Goal: Task Accomplishment & Management: Complete application form

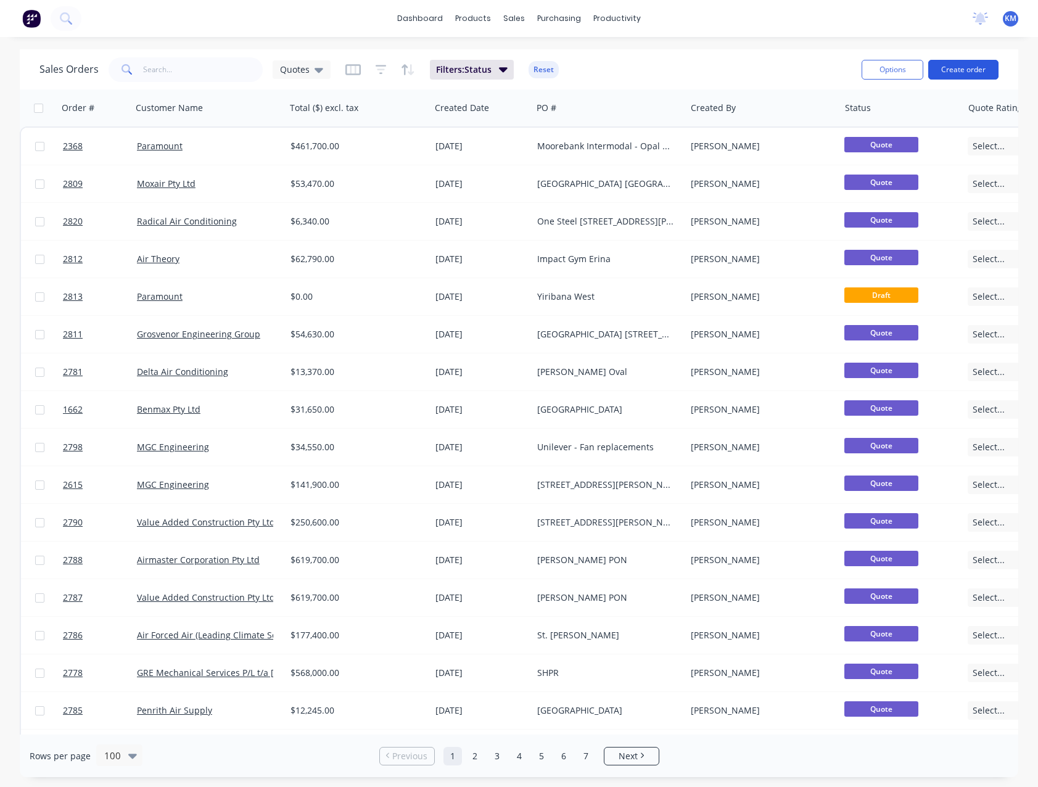
click at [939, 71] on button "Create order" at bounding box center [963, 70] width 70 height 20
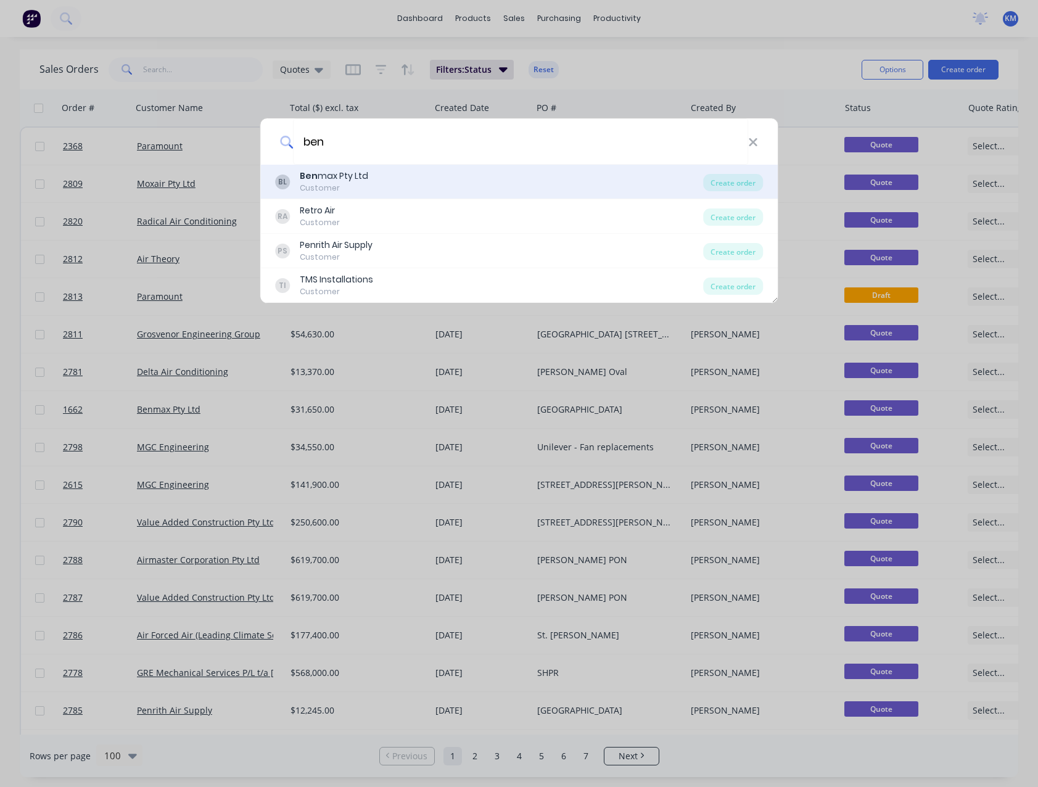
type input "ben"
click at [573, 187] on div "BL Ben max Pty Ltd Customer" at bounding box center [489, 182] width 429 height 24
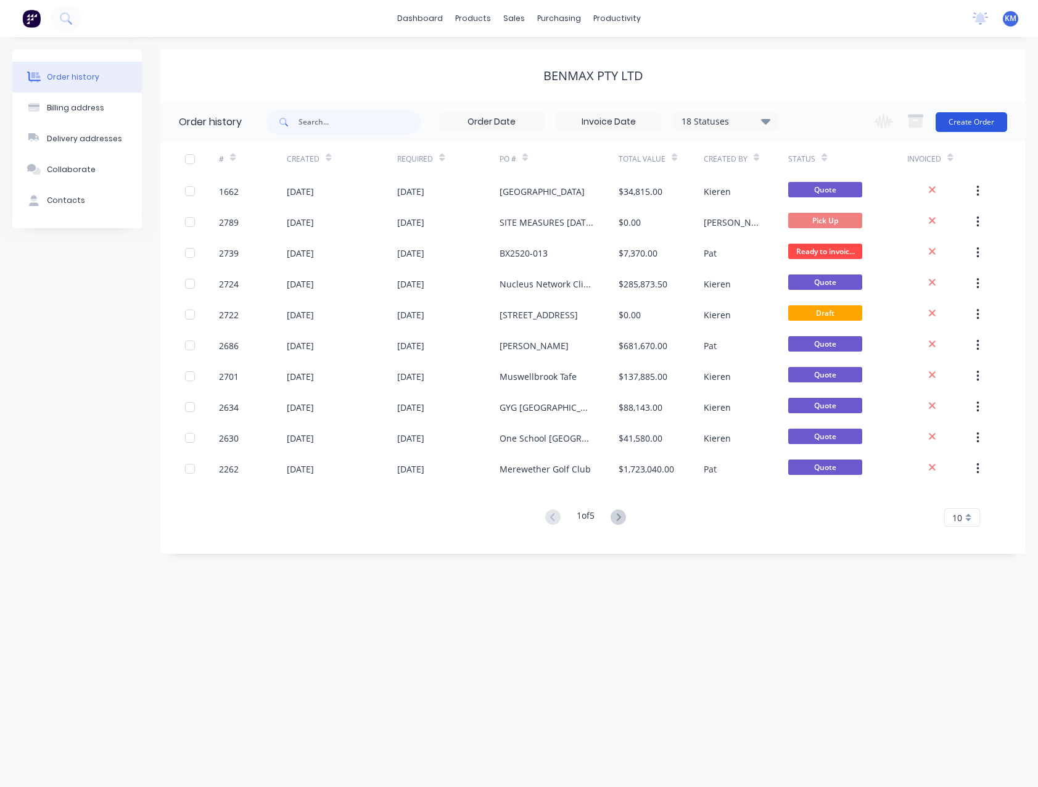
click at [978, 121] on button "Create Order" at bounding box center [972, 122] width 72 height 20
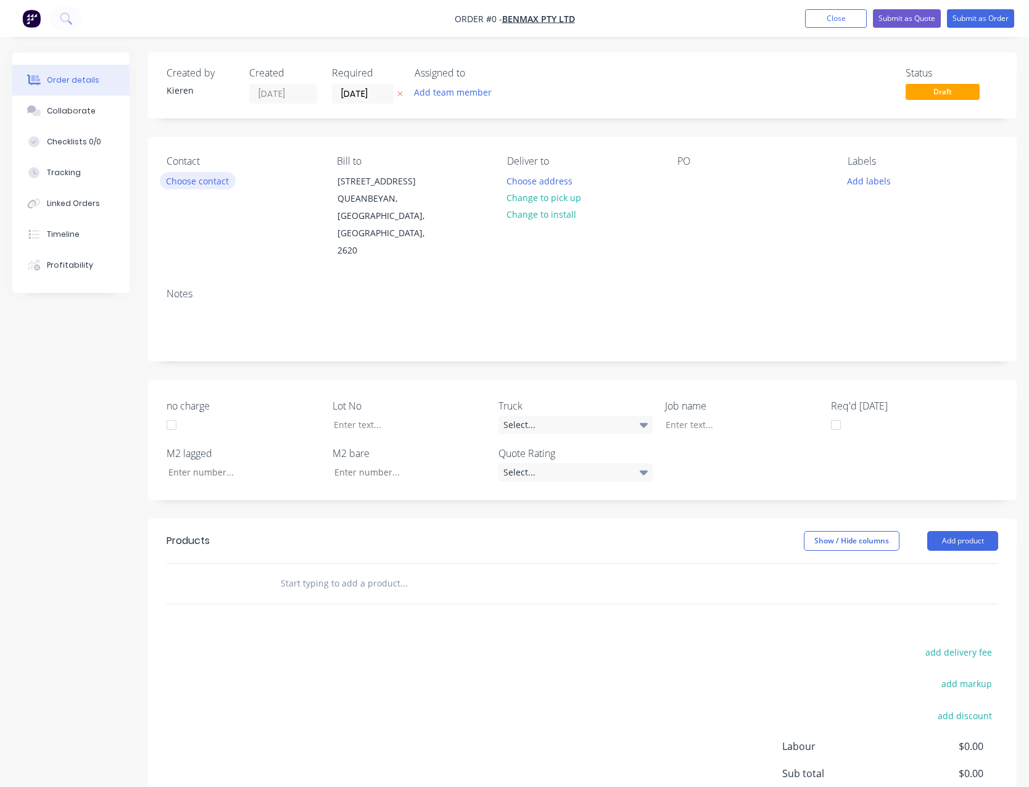
click at [205, 181] on button "Choose contact" at bounding box center [198, 180] width 76 height 17
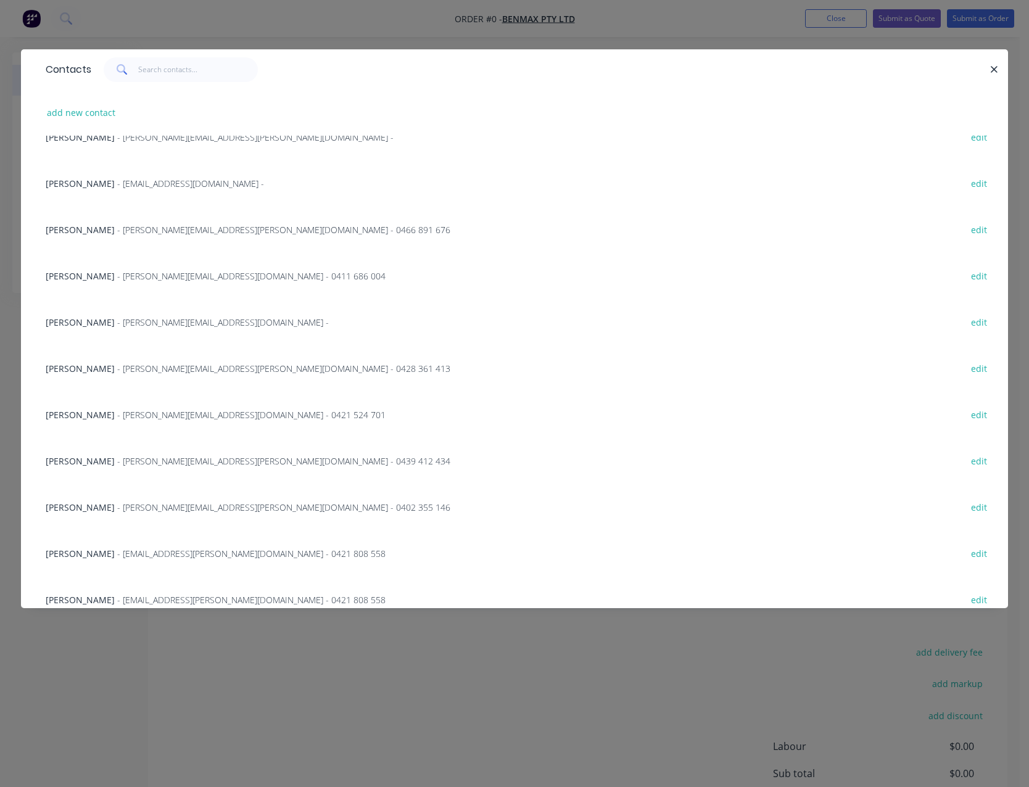
scroll to position [83, 0]
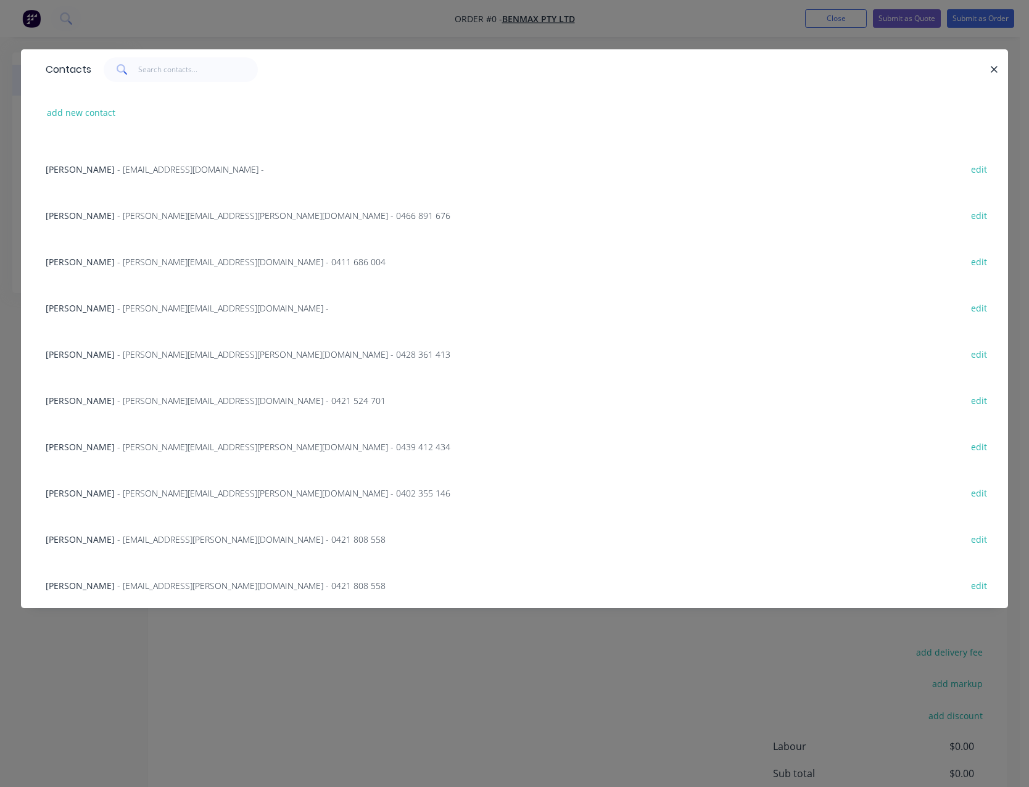
click at [202, 535] on span "- [EMAIL_ADDRESS][PERSON_NAME][DOMAIN_NAME] - 0421 808 558" at bounding box center [251, 539] width 268 height 12
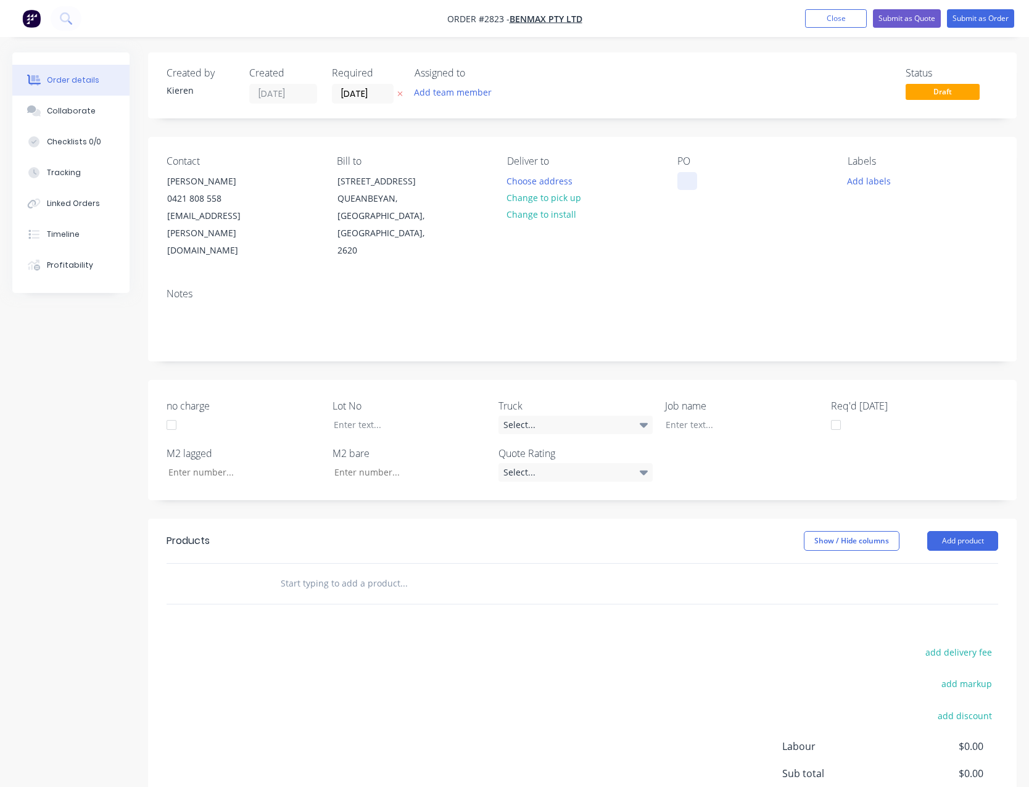
click at [686, 179] on div at bounding box center [687, 181] width 20 height 18
click at [945, 531] on button "Add product" at bounding box center [962, 541] width 71 height 20
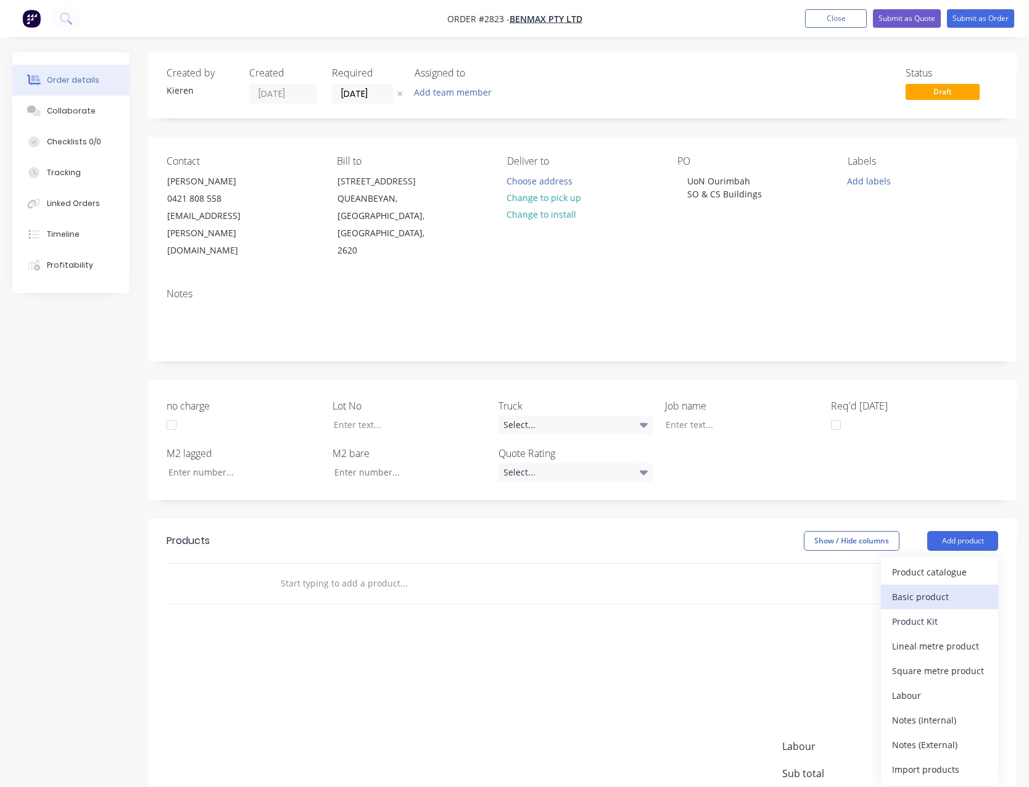
click at [930, 588] on div "Basic product" at bounding box center [939, 597] width 95 height 18
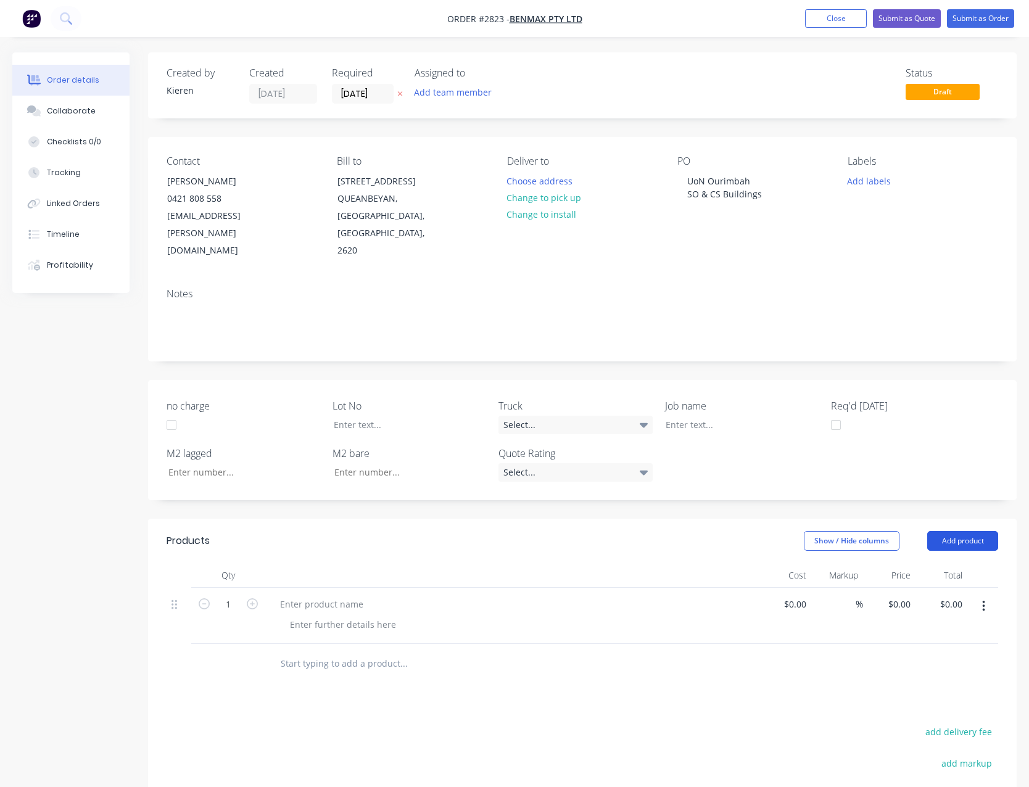
click at [950, 531] on button "Add product" at bounding box center [962, 541] width 71 height 20
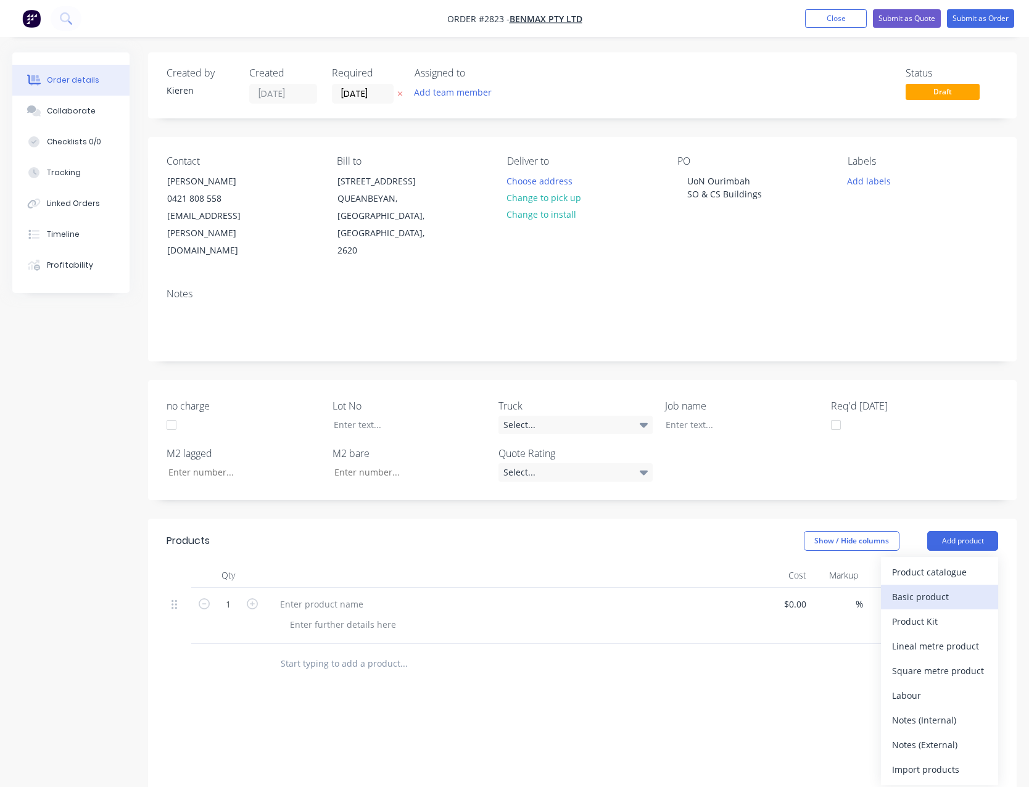
click at [934, 588] on div "Basic product" at bounding box center [939, 597] width 95 height 18
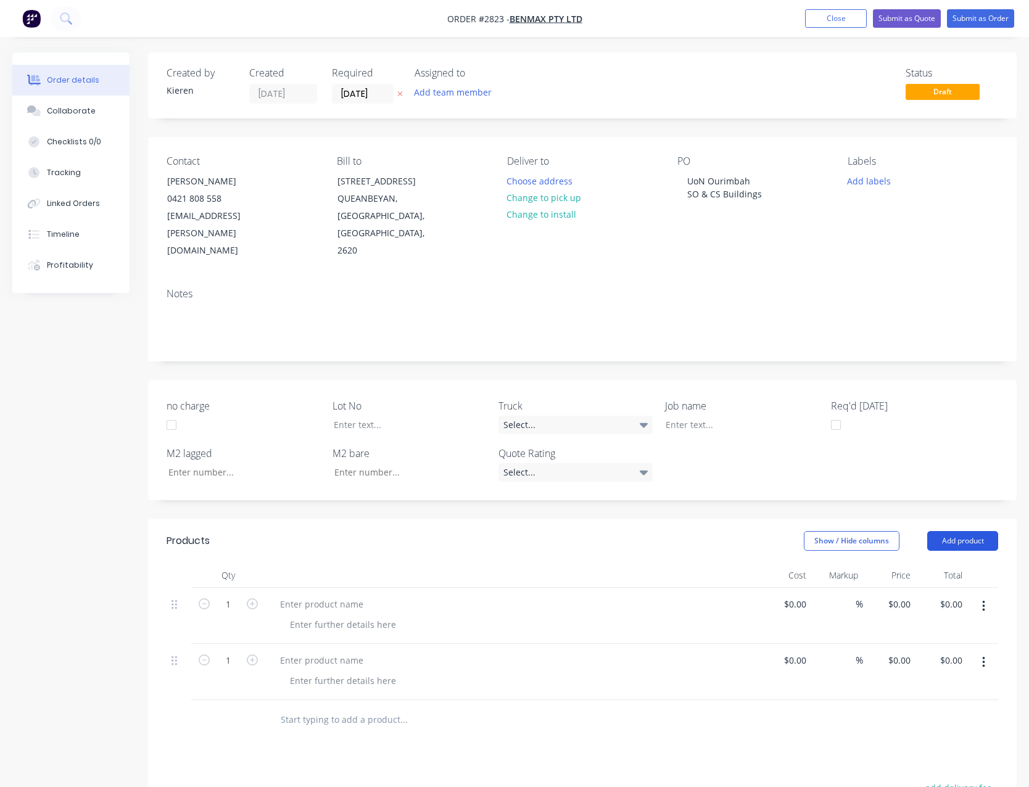
click at [944, 531] on button "Add product" at bounding box center [962, 541] width 71 height 20
click at [924, 736] on div "Notes (External)" at bounding box center [939, 745] width 95 height 18
click at [960, 531] on button "Add product" at bounding box center [962, 541] width 71 height 20
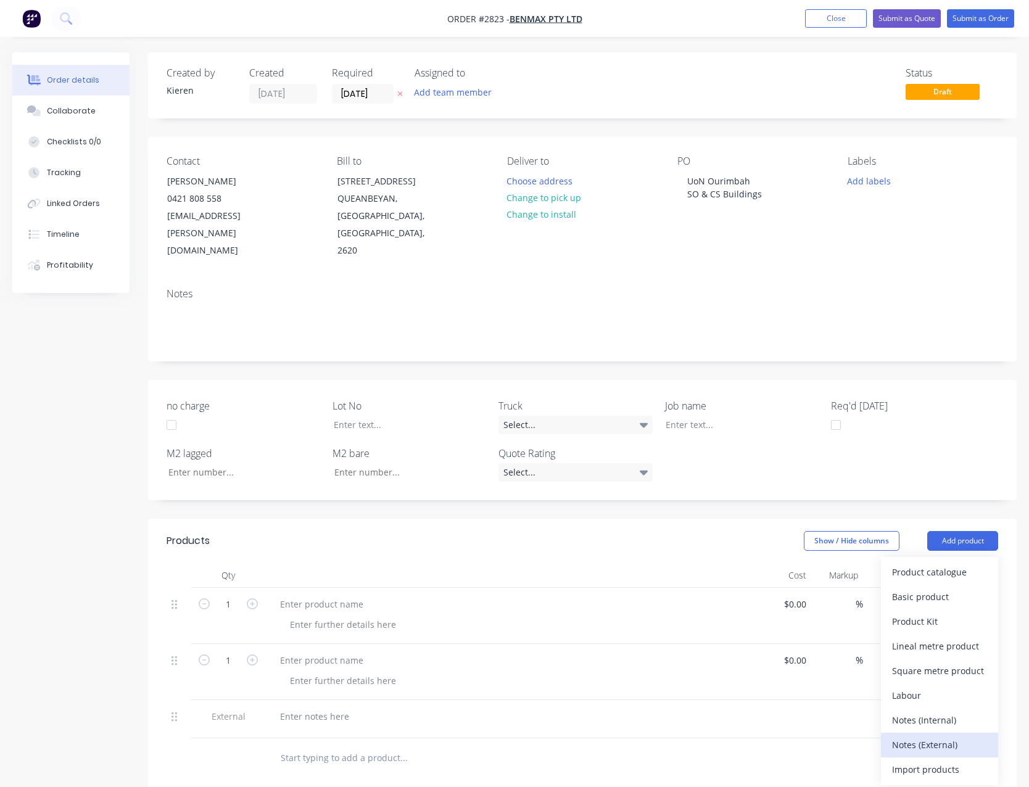
click at [953, 736] on div "Notes (External)" at bounding box center [939, 745] width 95 height 18
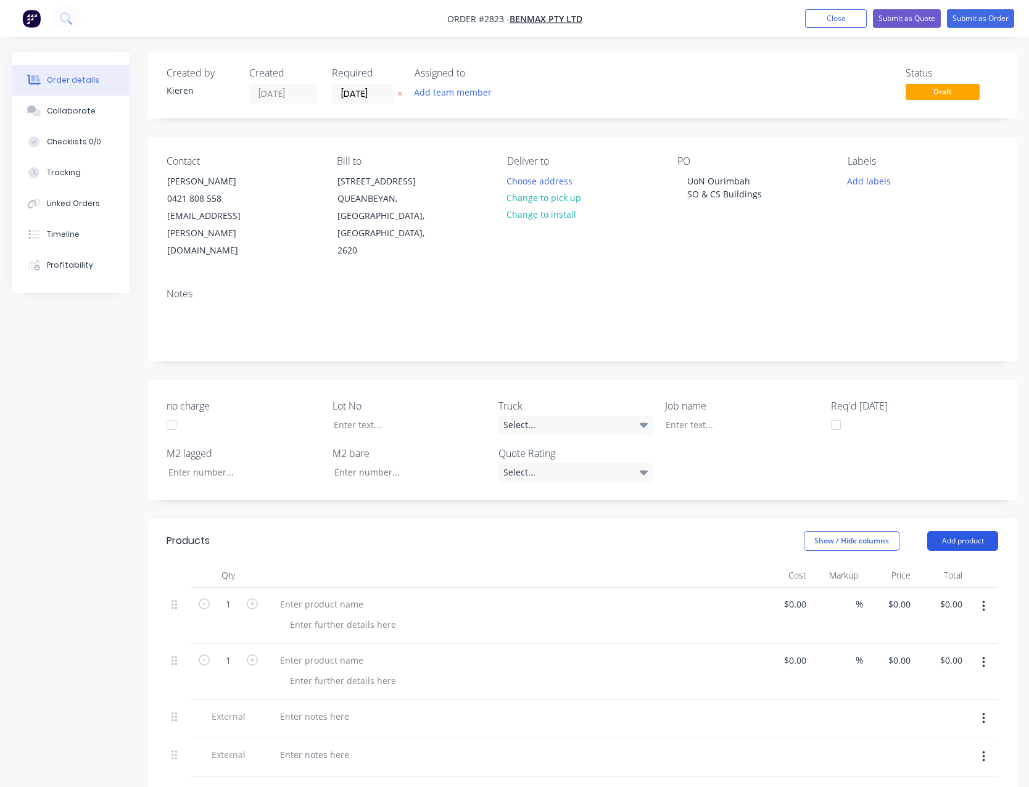
click at [966, 531] on button "Add product" at bounding box center [962, 541] width 71 height 20
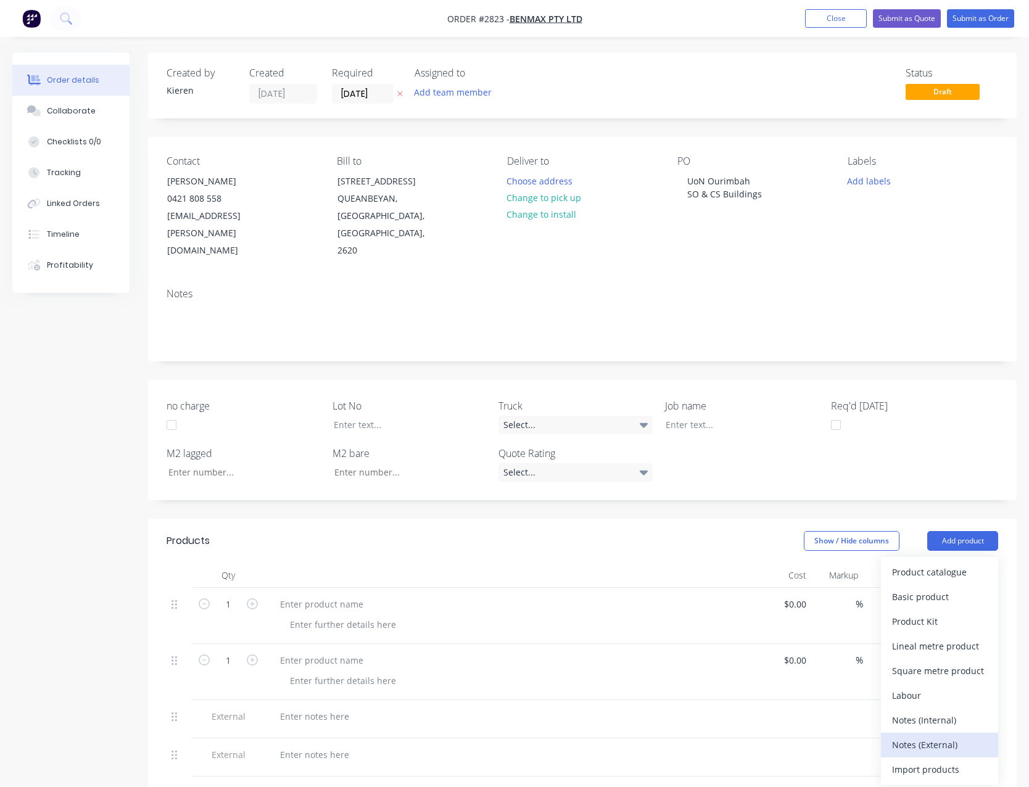
click at [947, 736] on div "Notes (External)" at bounding box center [939, 745] width 95 height 18
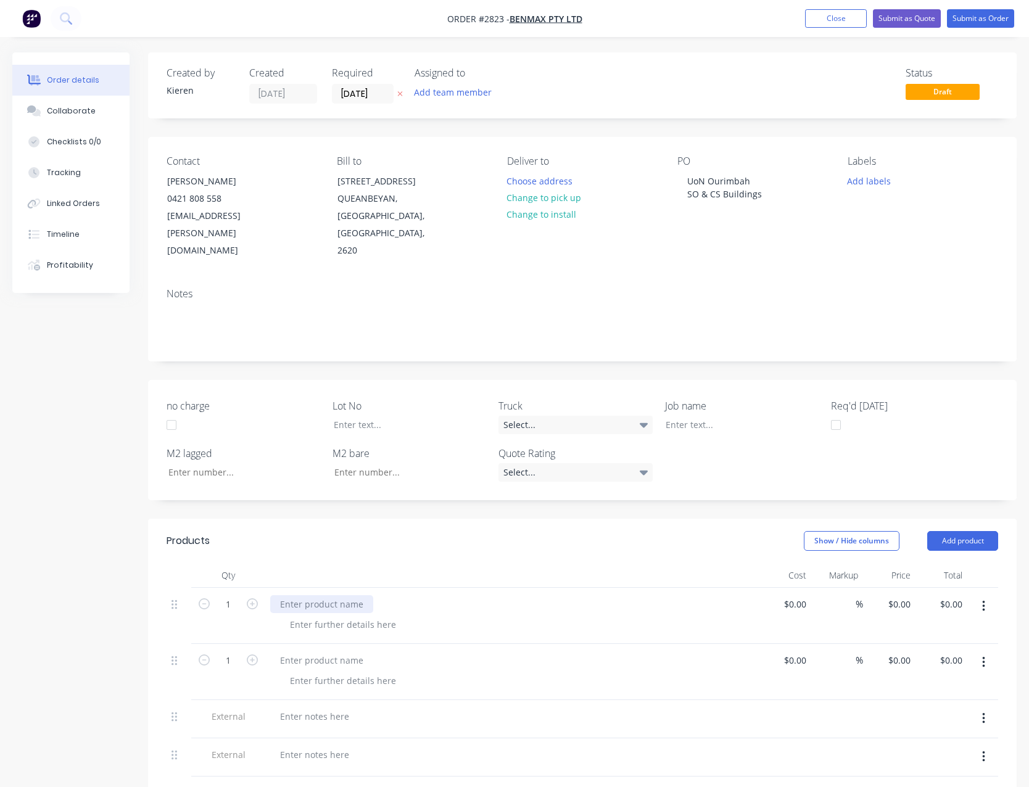
click at [334, 595] on div at bounding box center [321, 604] width 103 height 18
click at [321, 651] on div at bounding box center [321, 660] width 103 height 18
click at [322, 651] on div at bounding box center [321, 660] width 103 height 18
click at [325, 707] on div at bounding box center [314, 716] width 89 height 18
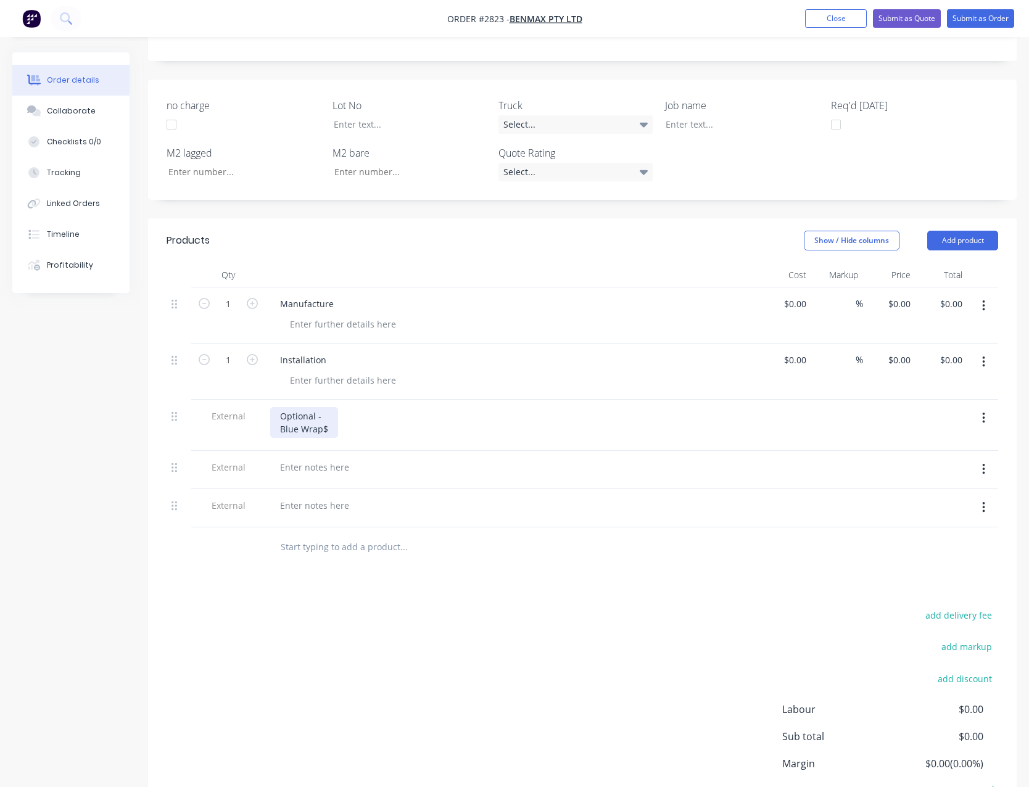
scroll to position [308, 0]
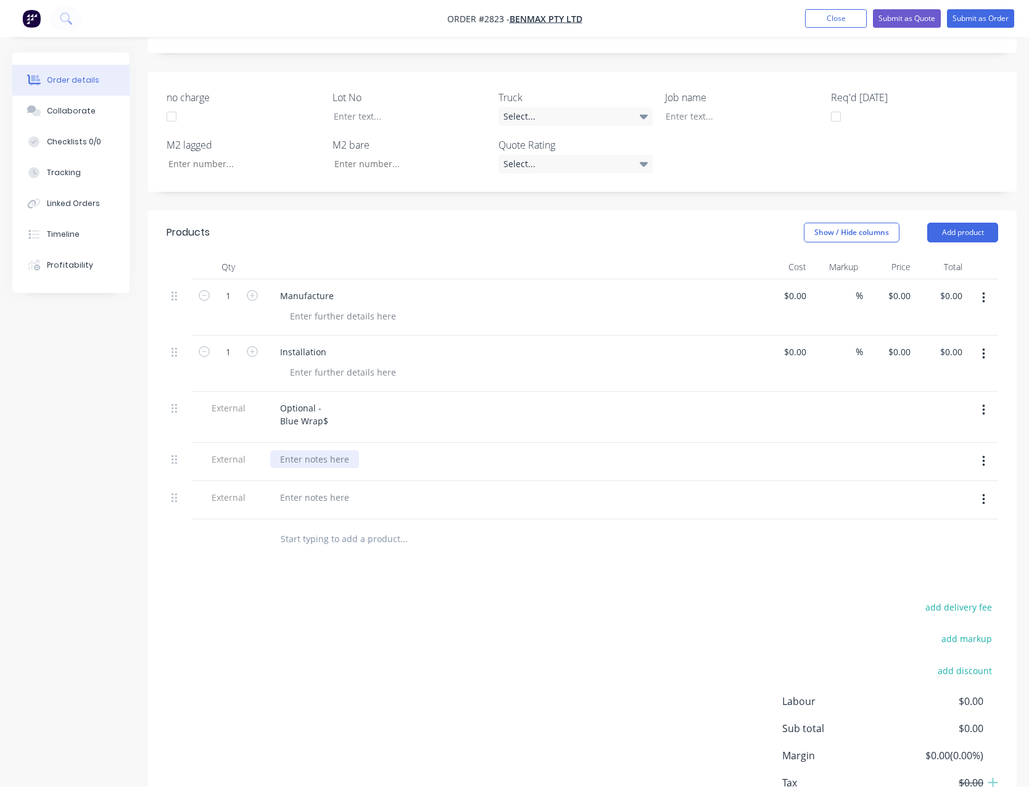
click at [295, 450] on div at bounding box center [314, 459] width 89 height 18
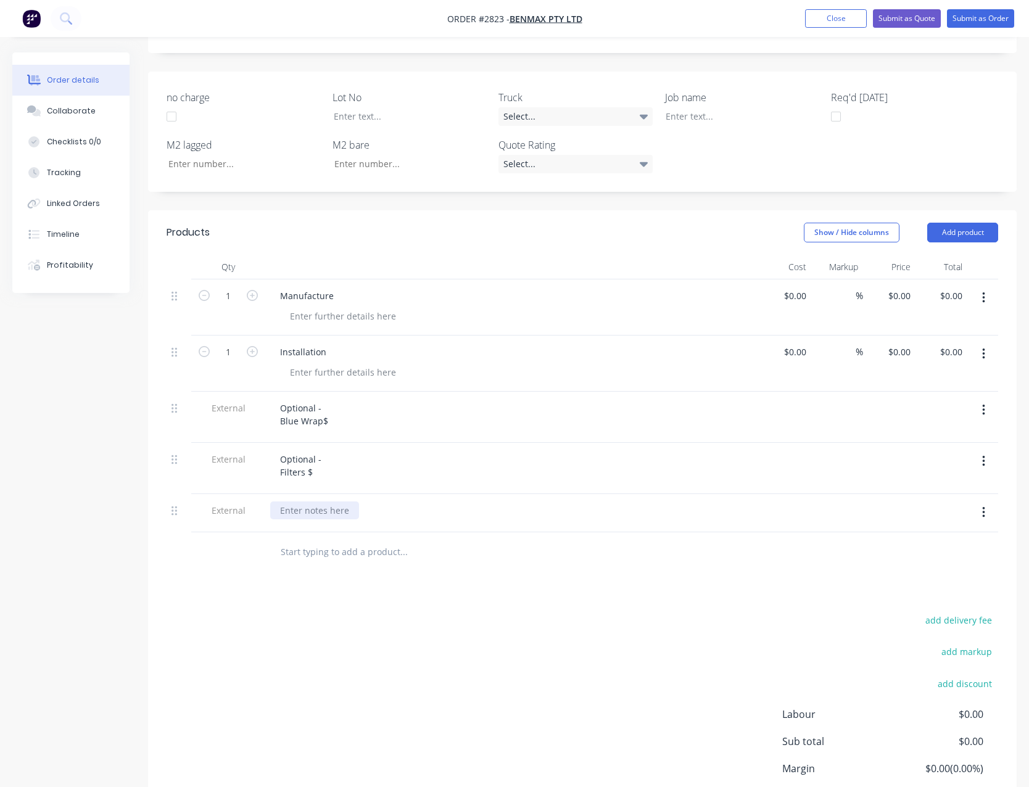
click at [291, 501] on div at bounding box center [314, 510] width 89 height 18
click at [825, 22] on button "Close" at bounding box center [836, 18] width 62 height 19
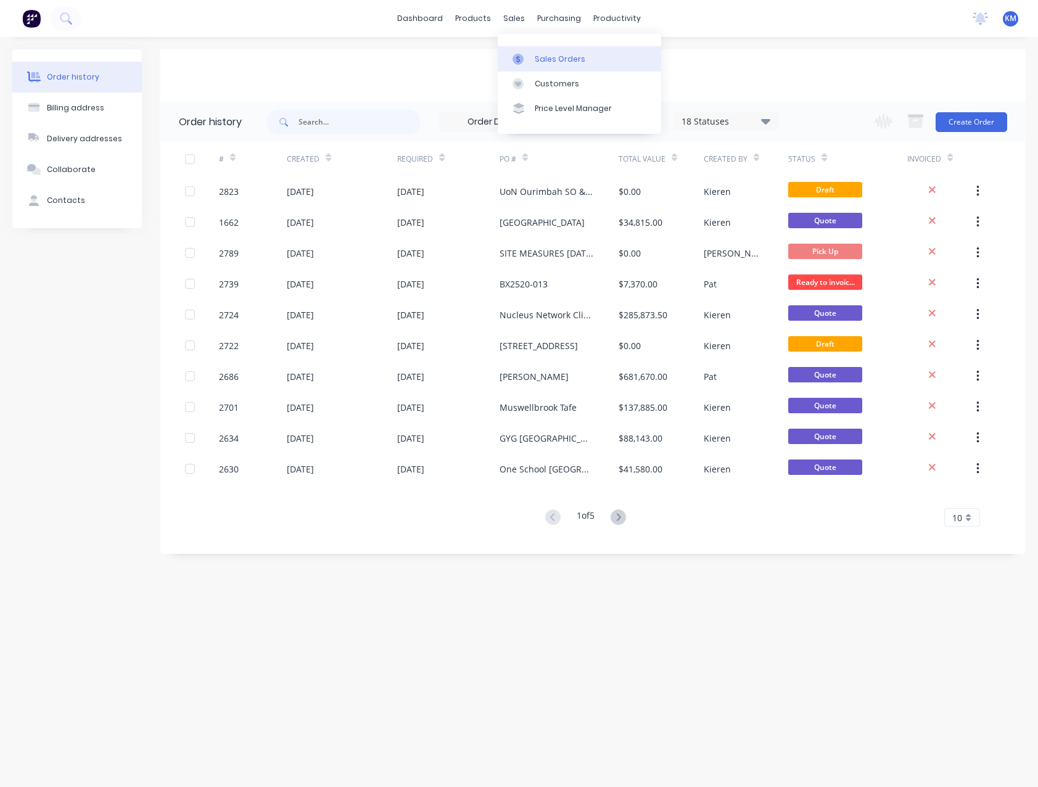
click at [552, 52] on link "Sales Orders" at bounding box center [579, 58] width 163 height 25
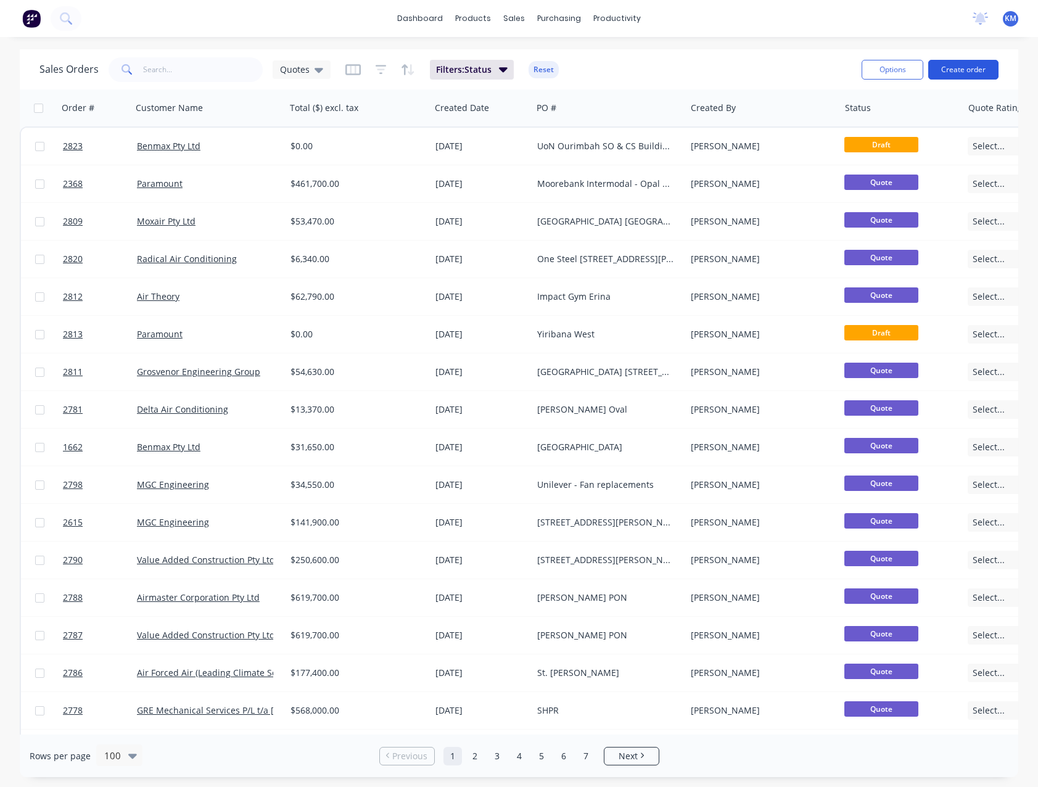
click at [978, 74] on button "Create order" at bounding box center [963, 70] width 70 height 20
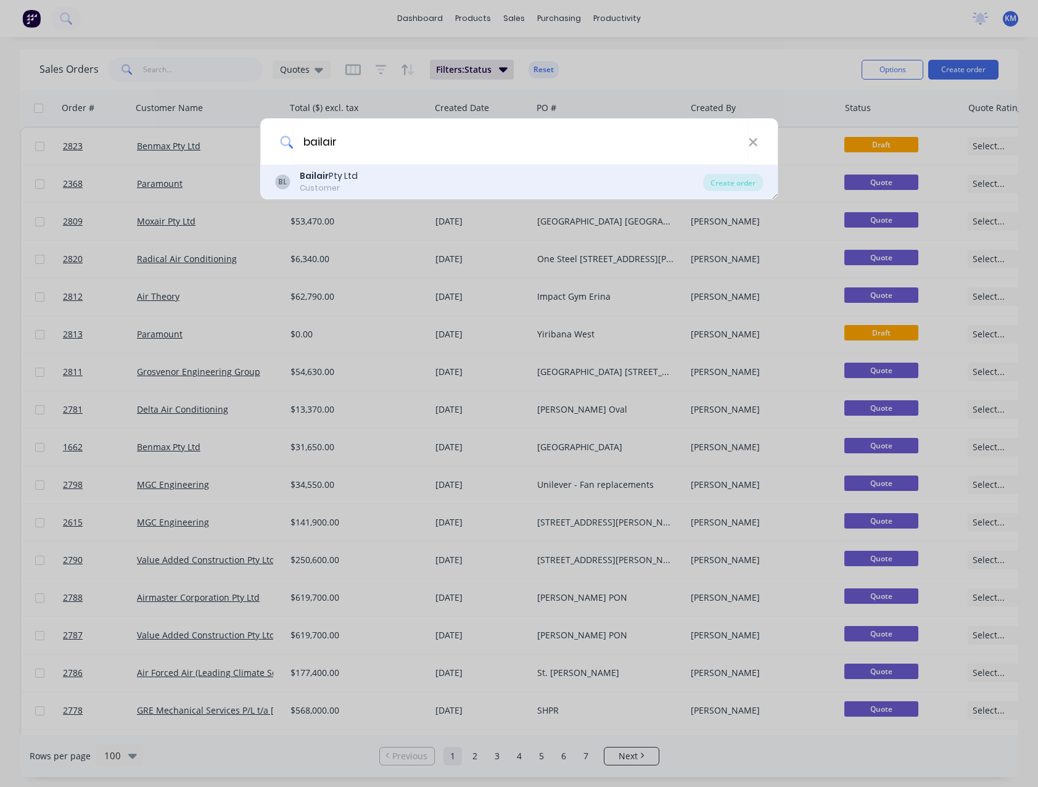
type input "bailair"
click at [417, 180] on div "BL Bailair Pty Ltd Customer" at bounding box center [489, 182] width 429 height 24
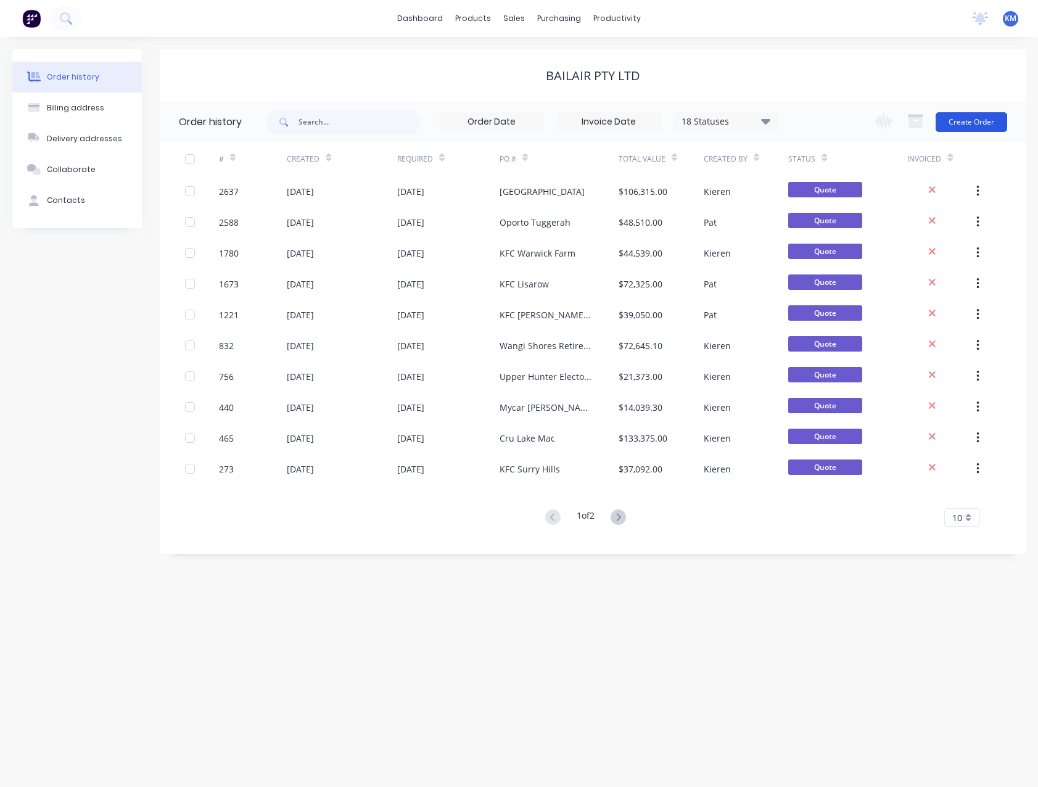
click at [982, 126] on button "Create Order" at bounding box center [972, 122] width 72 height 20
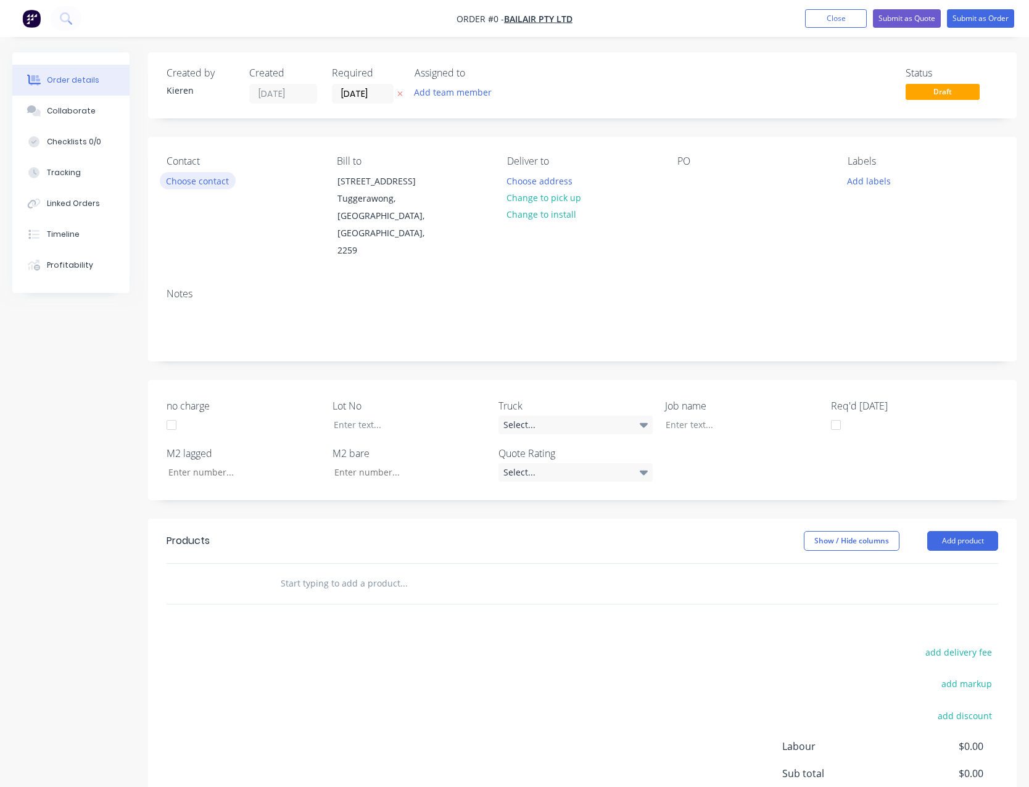
click at [221, 177] on button "Choose contact" at bounding box center [198, 180] width 76 height 17
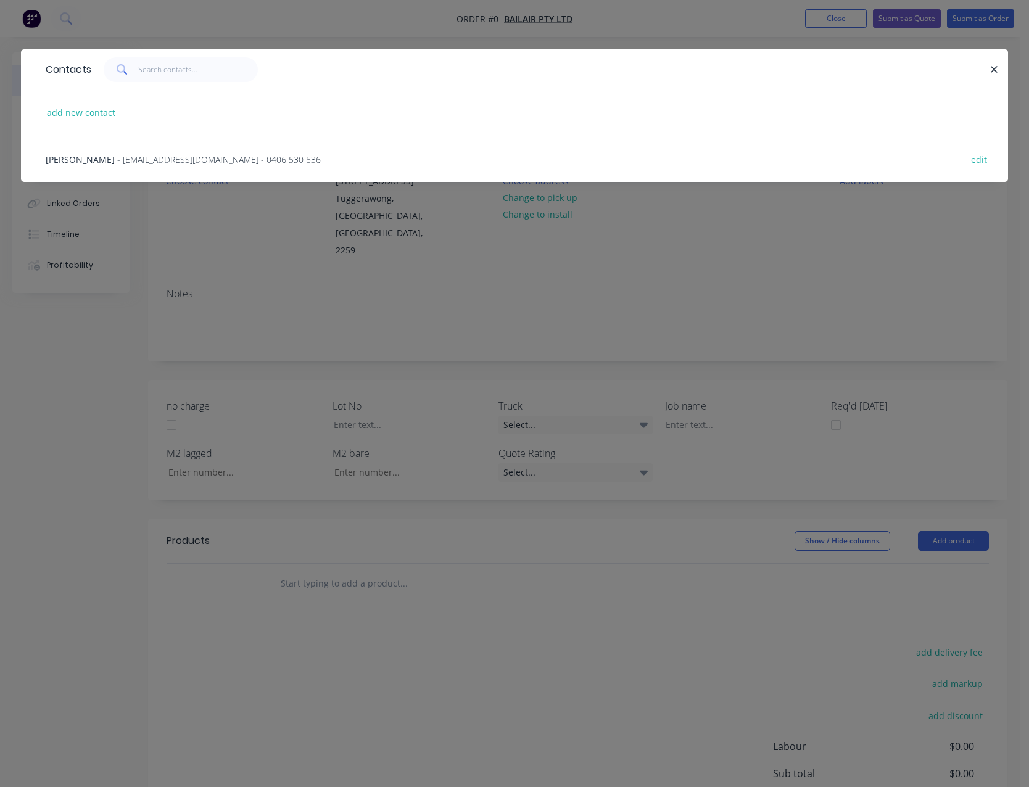
click at [142, 155] on span "- [EMAIL_ADDRESS][DOMAIN_NAME] - 0406 530 536" at bounding box center [219, 160] width 204 height 12
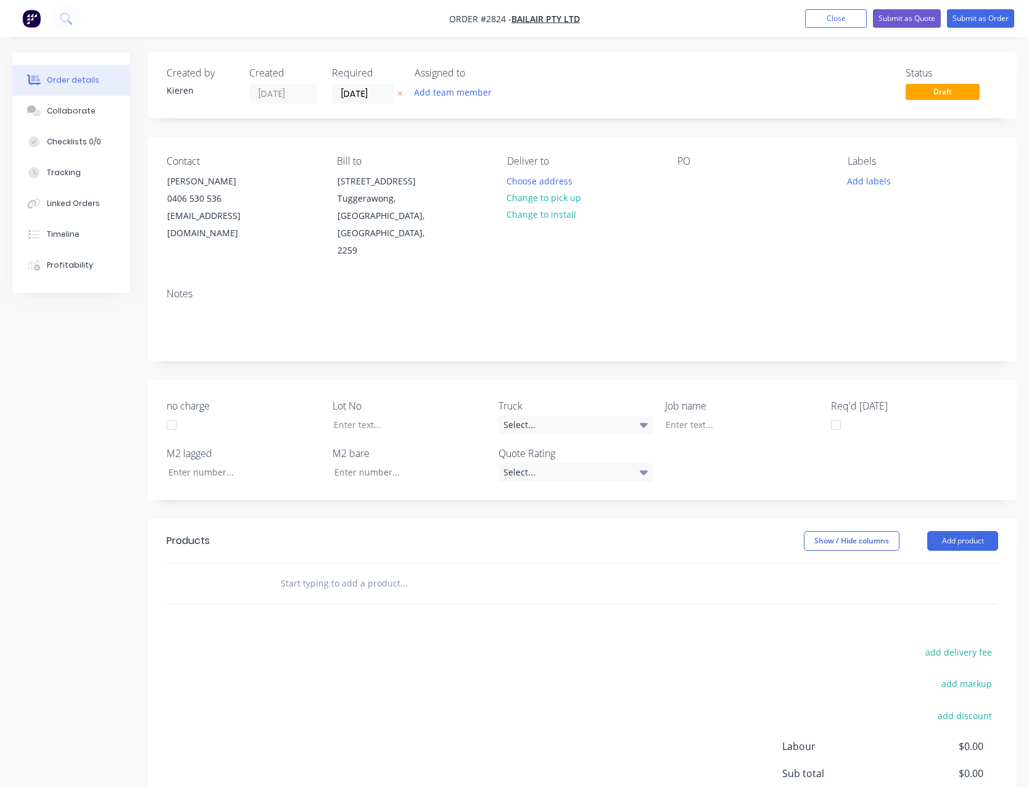
click at [677, 180] on div "Contact [PERSON_NAME] [PHONE_NUMBER] [EMAIL_ADDRESS][DOMAIN_NAME] Bill to [STRE…" at bounding box center [582, 207] width 868 height 141
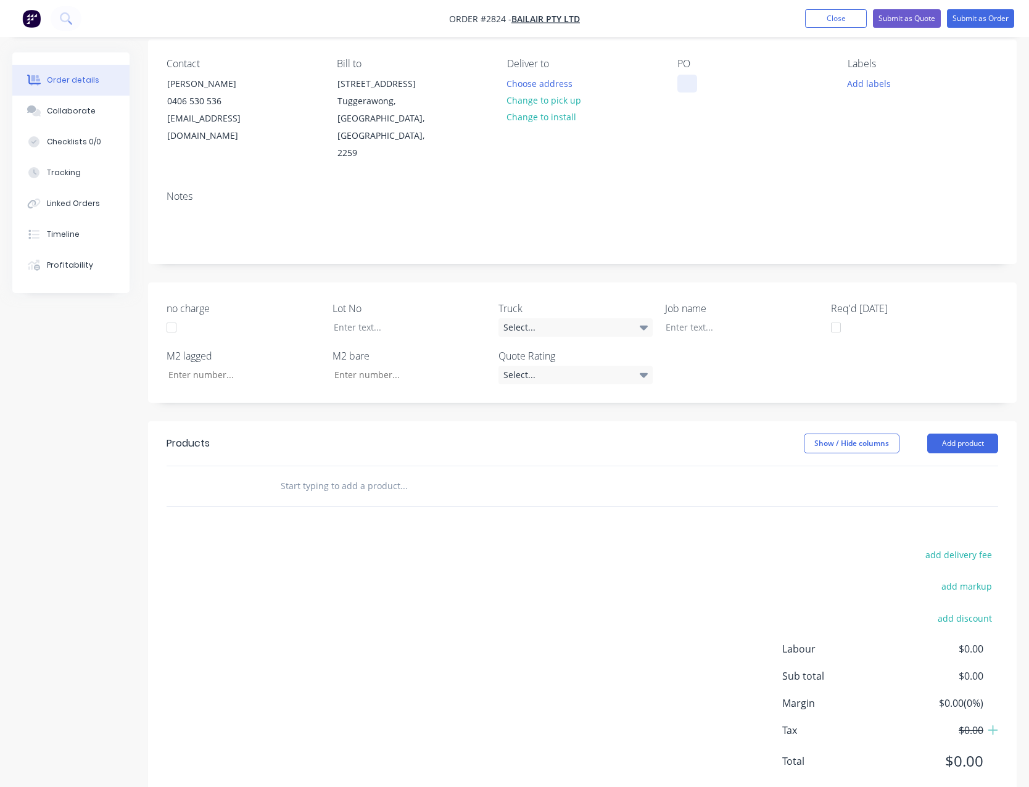
click at [686, 78] on div at bounding box center [687, 84] width 20 height 18
click at [945, 434] on button "Add product" at bounding box center [962, 444] width 71 height 20
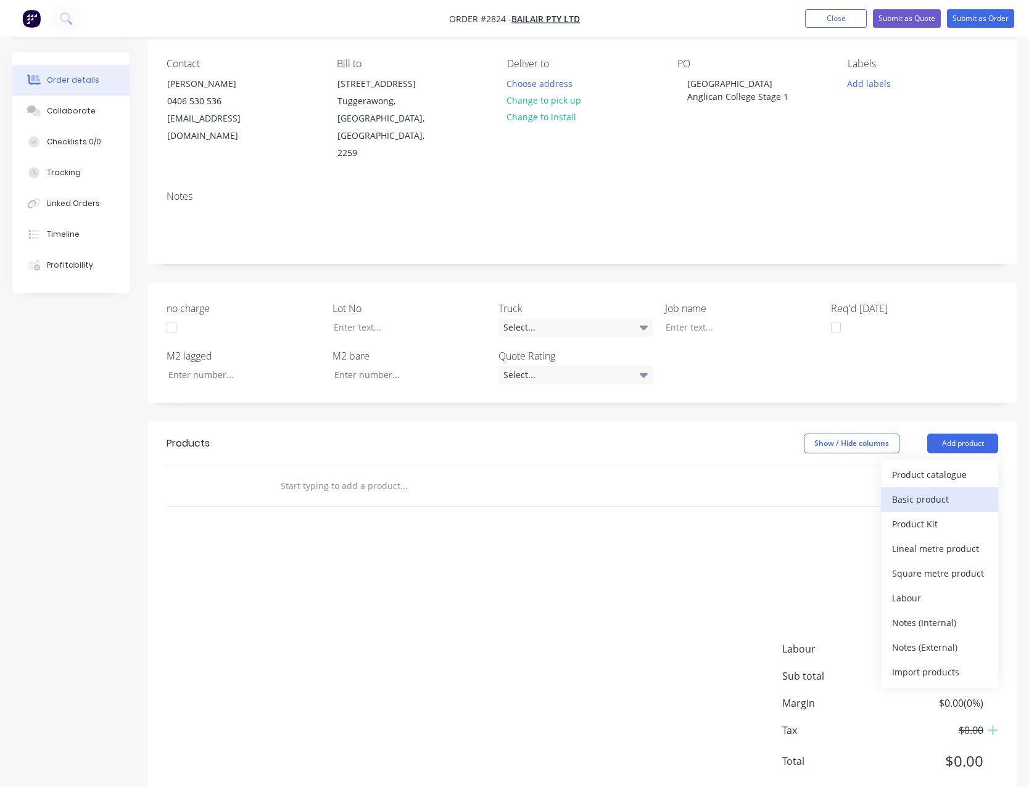
click at [944, 490] on div "Basic product" at bounding box center [939, 499] width 95 height 18
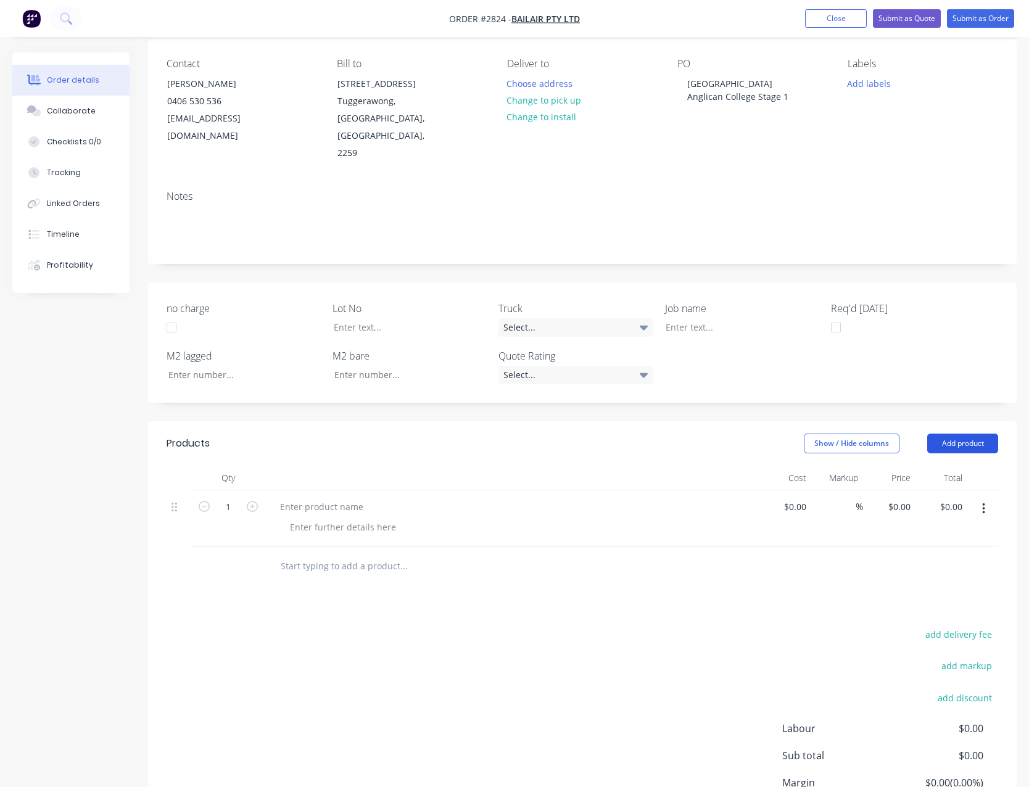
click at [955, 434] on button "Add product" at bounding box center [962, 444] width 71 height 20
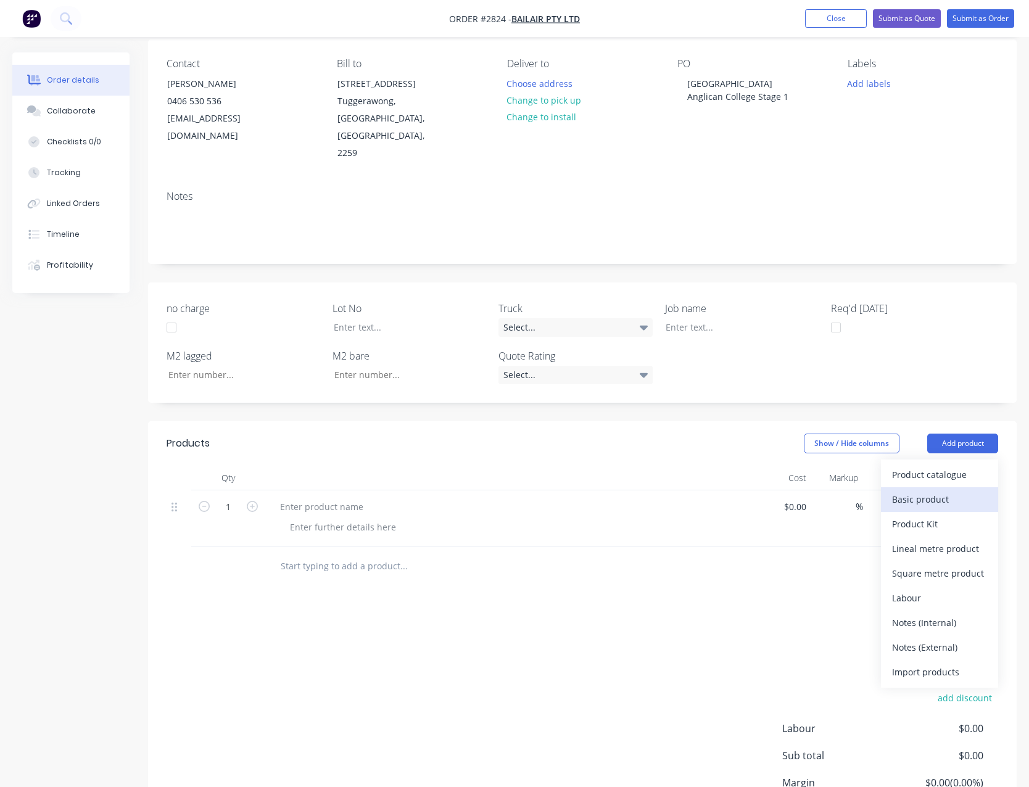
click at [948, 490] on div "Basic product" at bounding box center [939, 499] width 95 height 18
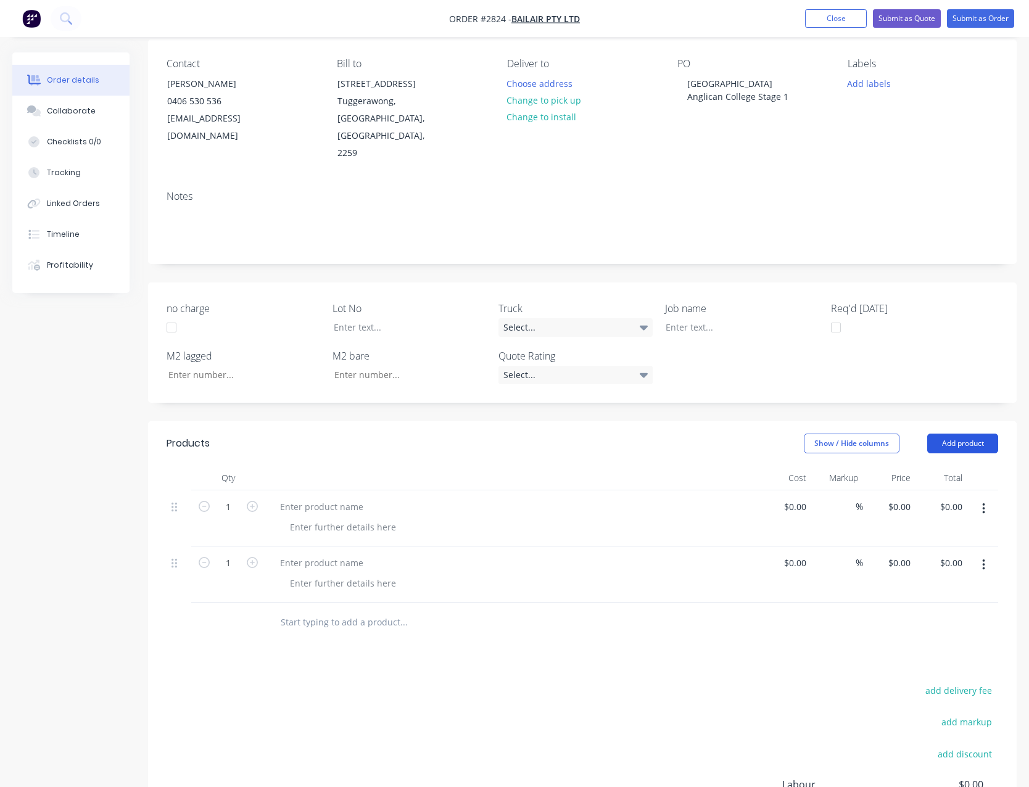
click at [954, 434] on button "Add product" at bounding box center [962, 444] width 71 height 20
click at [952, 638] on div "Notes (External)" at bounding box center [939, 647] width 95 height 18
click at [971, 434] on button "Add product" at bounding box center [962, 444] width 71 height 20
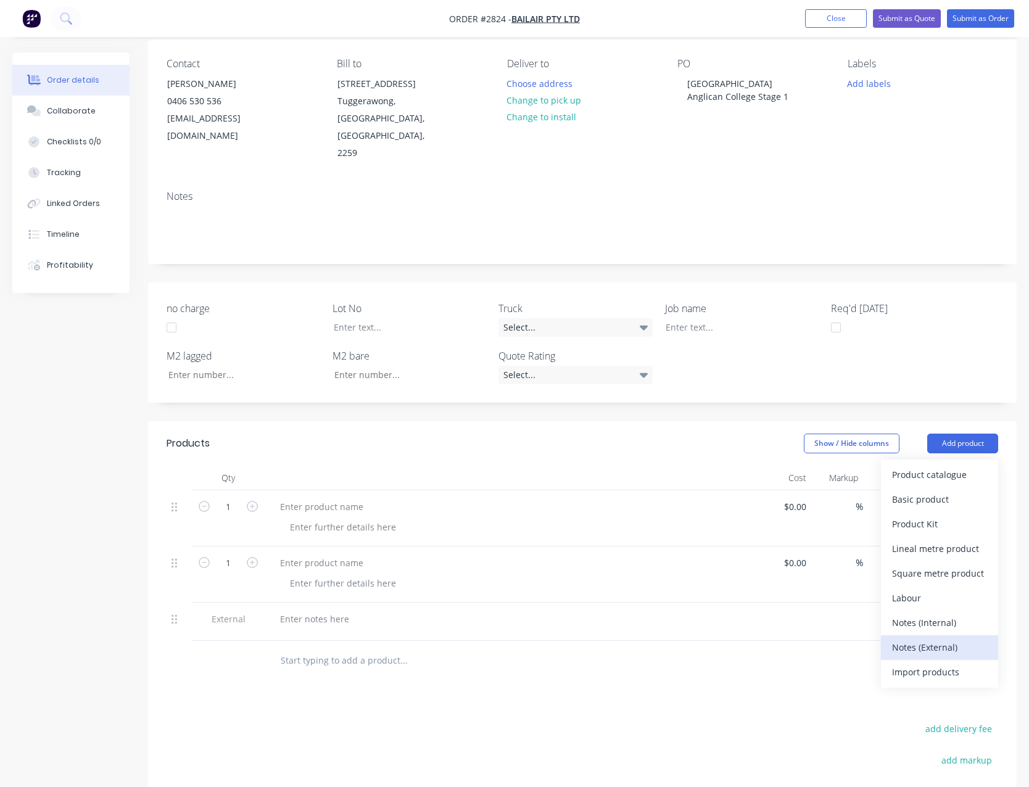
click at [960, 638] on div "Notes (External)" at bounding box center [939, 647] width 95 height 18
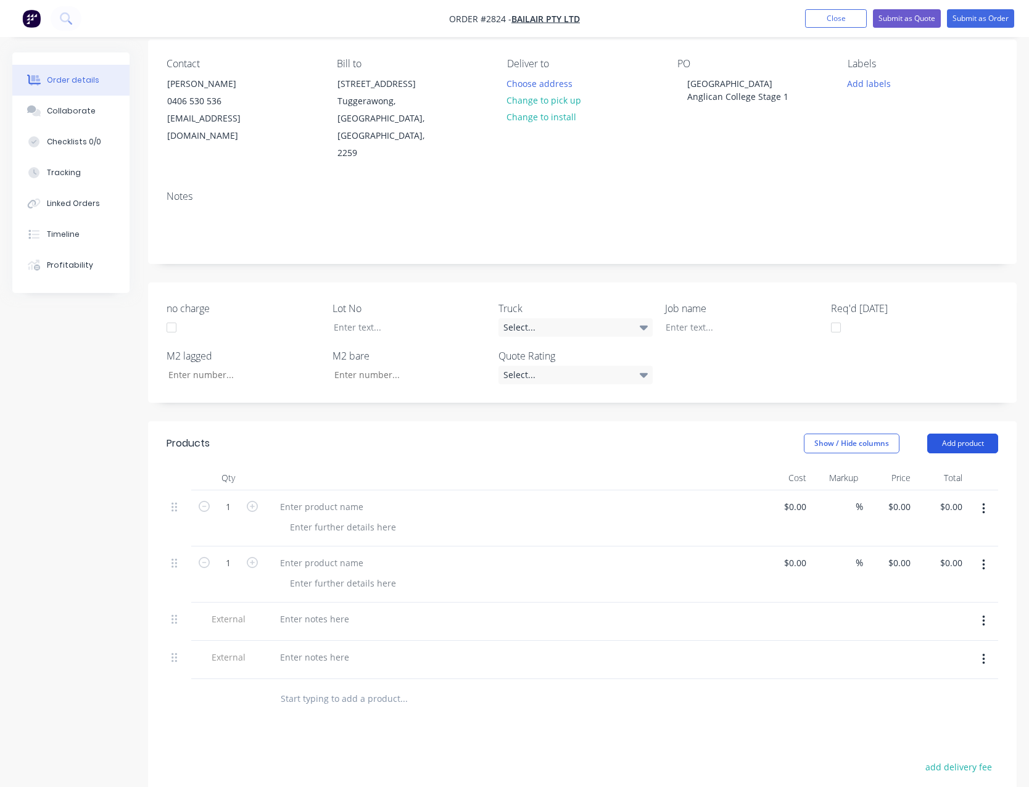
click at [961, 434] on button "Add product" at bounding box center [962, 444] width 71 height 20
drag, startPoint x: 958, startPoint y: 604, endPoint x: 916, endPoint y: 585, distance: 45.8
click at [958, 638] on div "Notes (External)" at bounding box center [939, 647] width 95 height 18
click at [358, 498] on div at bounding box center [321, 507] width 103 height 18
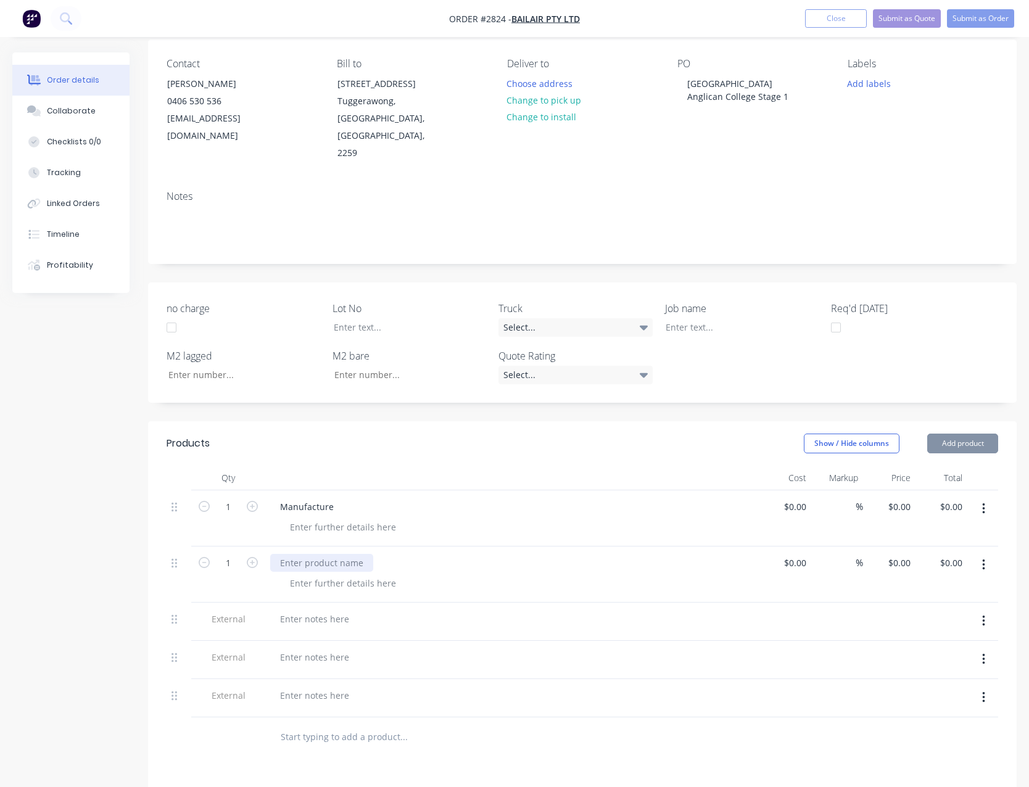
click at [316, 554] on div at bounding box center [321, 563] width 103 height 18
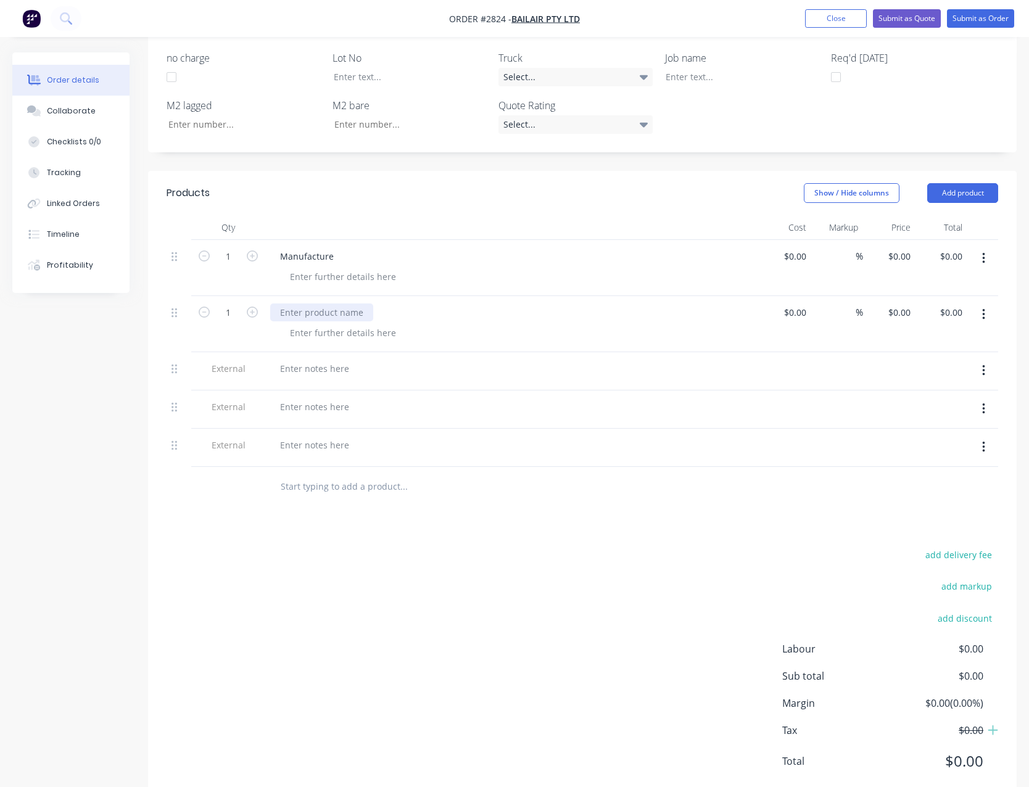
click at [325, 303] on div at bounding box center [321, 312] width 103 height 18
click at [826, 17] on button "Close" at bounding box center [836, 18] width 62 height 19
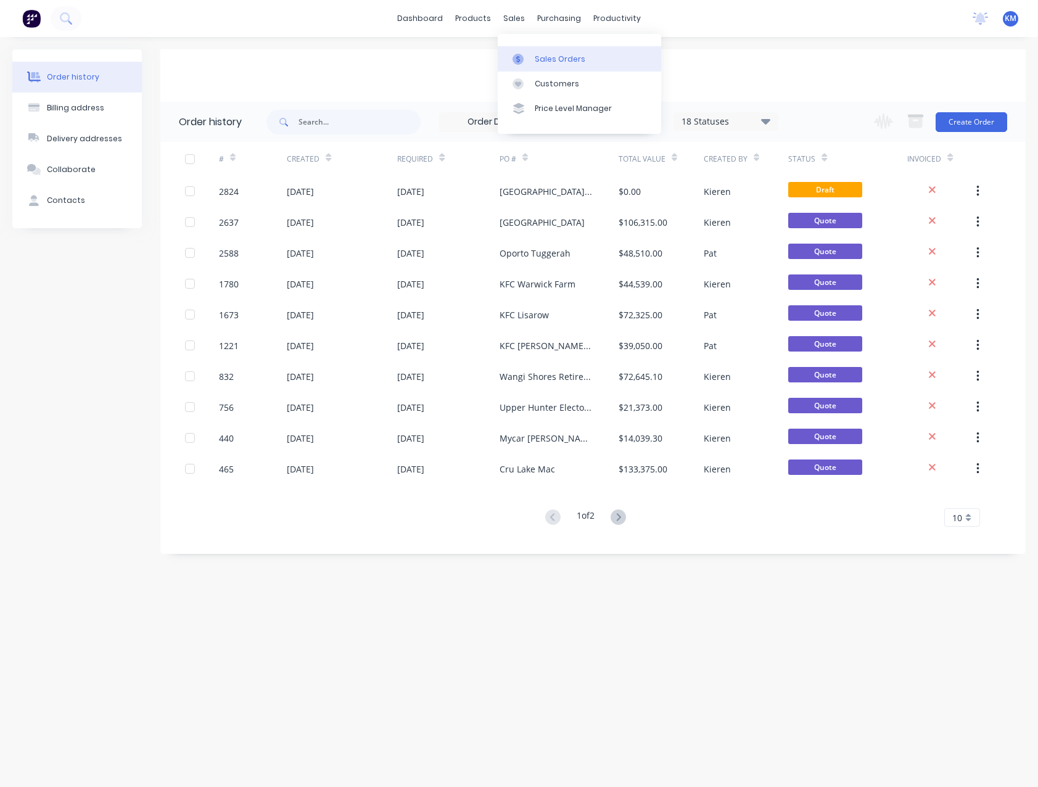
click at [559, 62] on div "Sales Orders" at bounding box center [560, 59] width 51 height 11
